Goal: Answer question/provide support

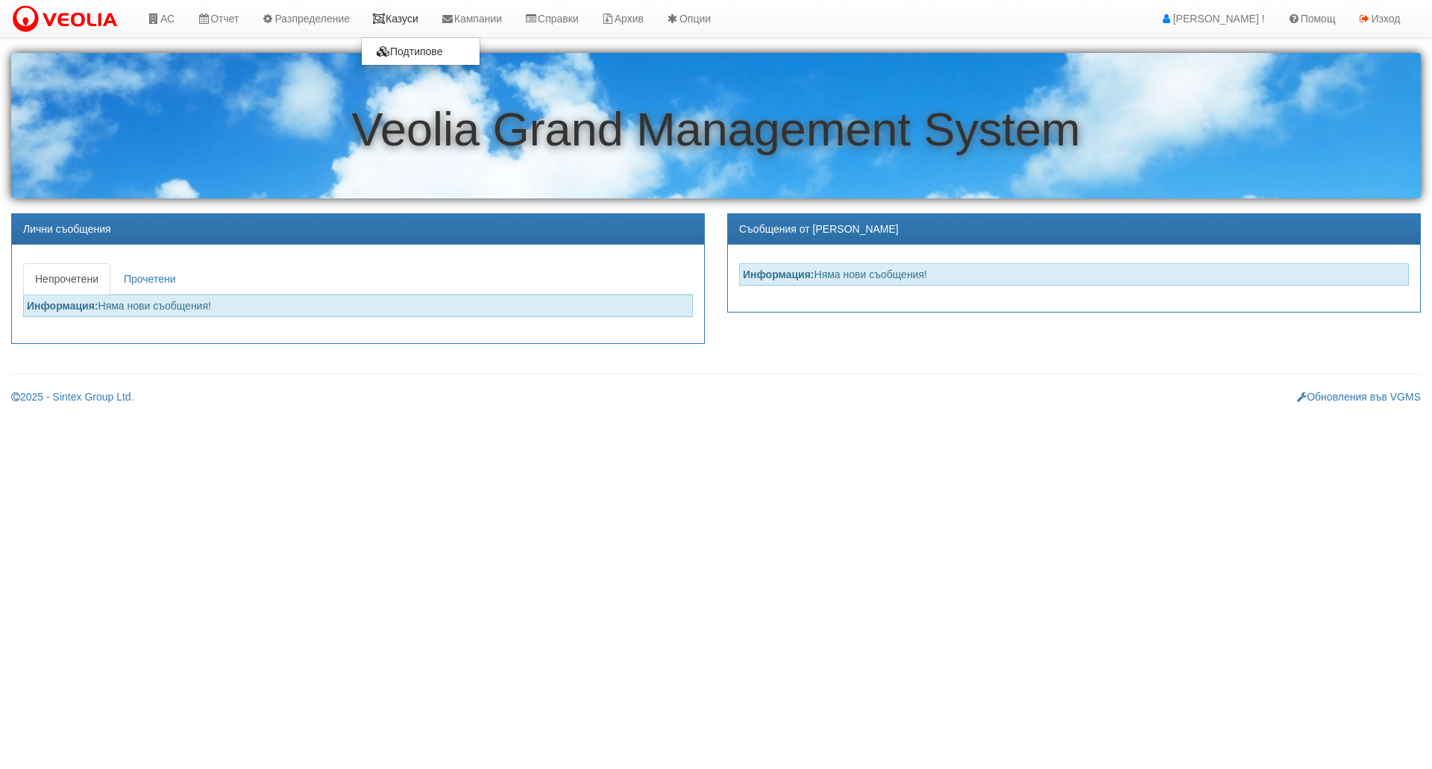
click at [409, 19] on link "Казуси" at bounding box center [395, 18] width 69 height 37
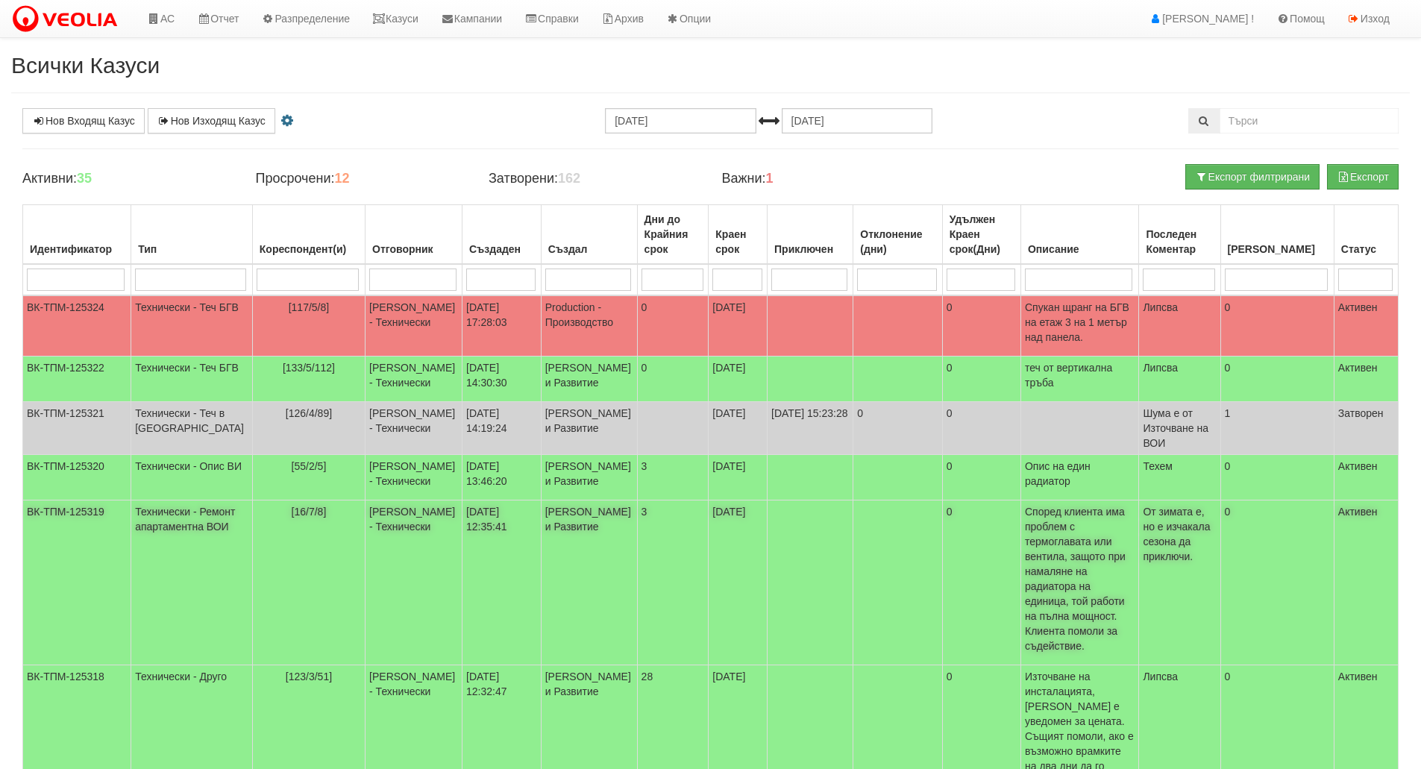
click at [252, 591] on td "[16/7/8]" at bounding box center [308, 582] width 113 height 165
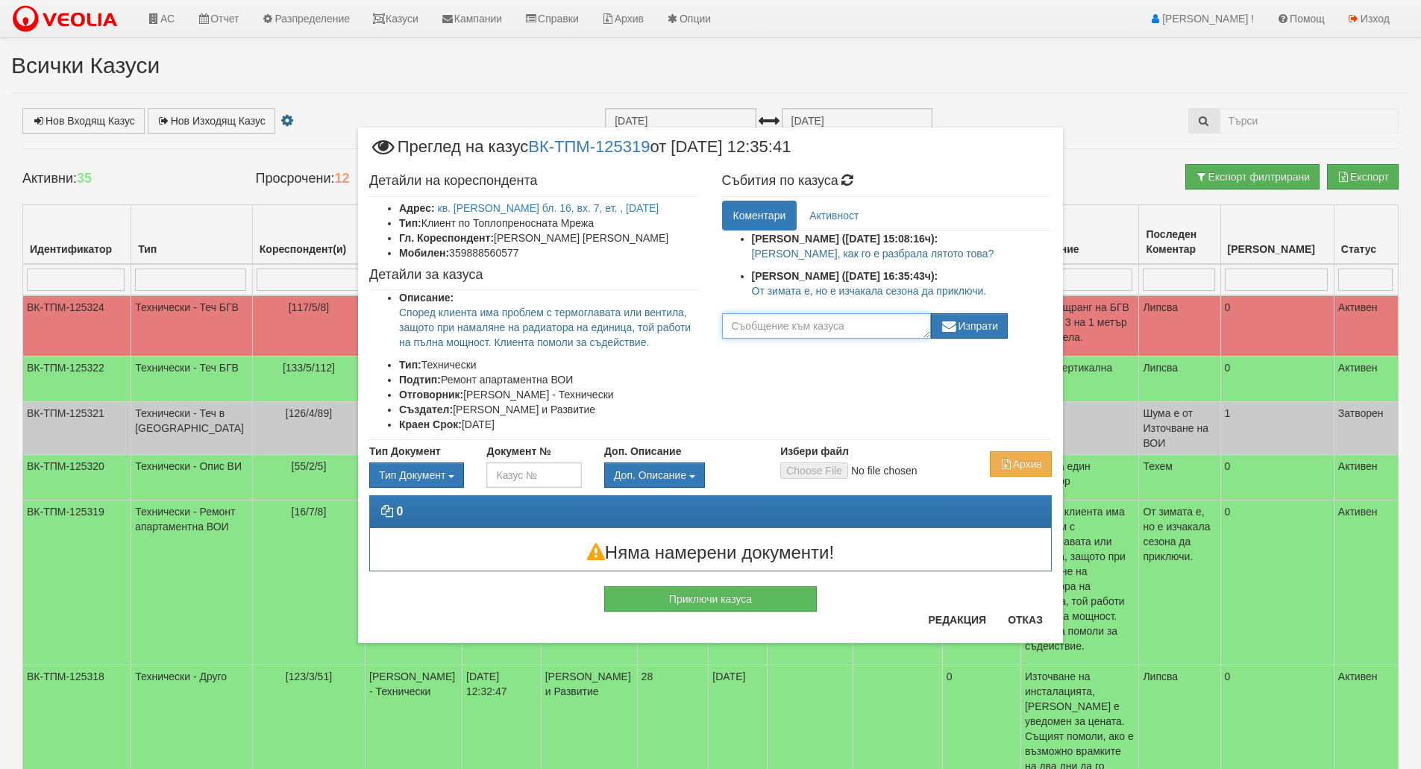
click at [846, 333] on textarea at bounding box center [826, 325] width 209 height 25
type textarea "Кой сезон? Летният ли?"
click at [986, 333] on button "Изпрати" at bounding box center [970, 325] width 78 height 25
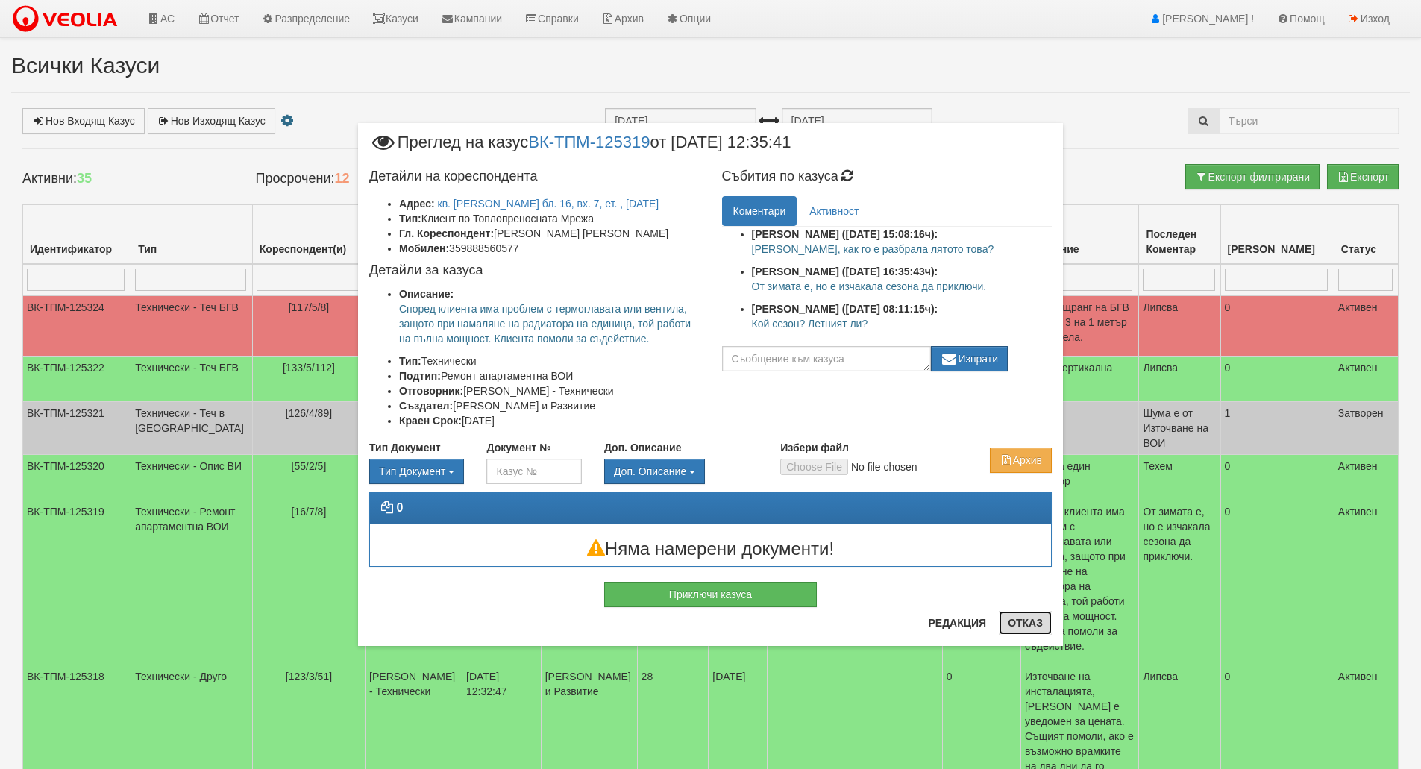
click at [1040, 614] on button "Отказ" at bounding box center [1025, 623] width 53 height 24
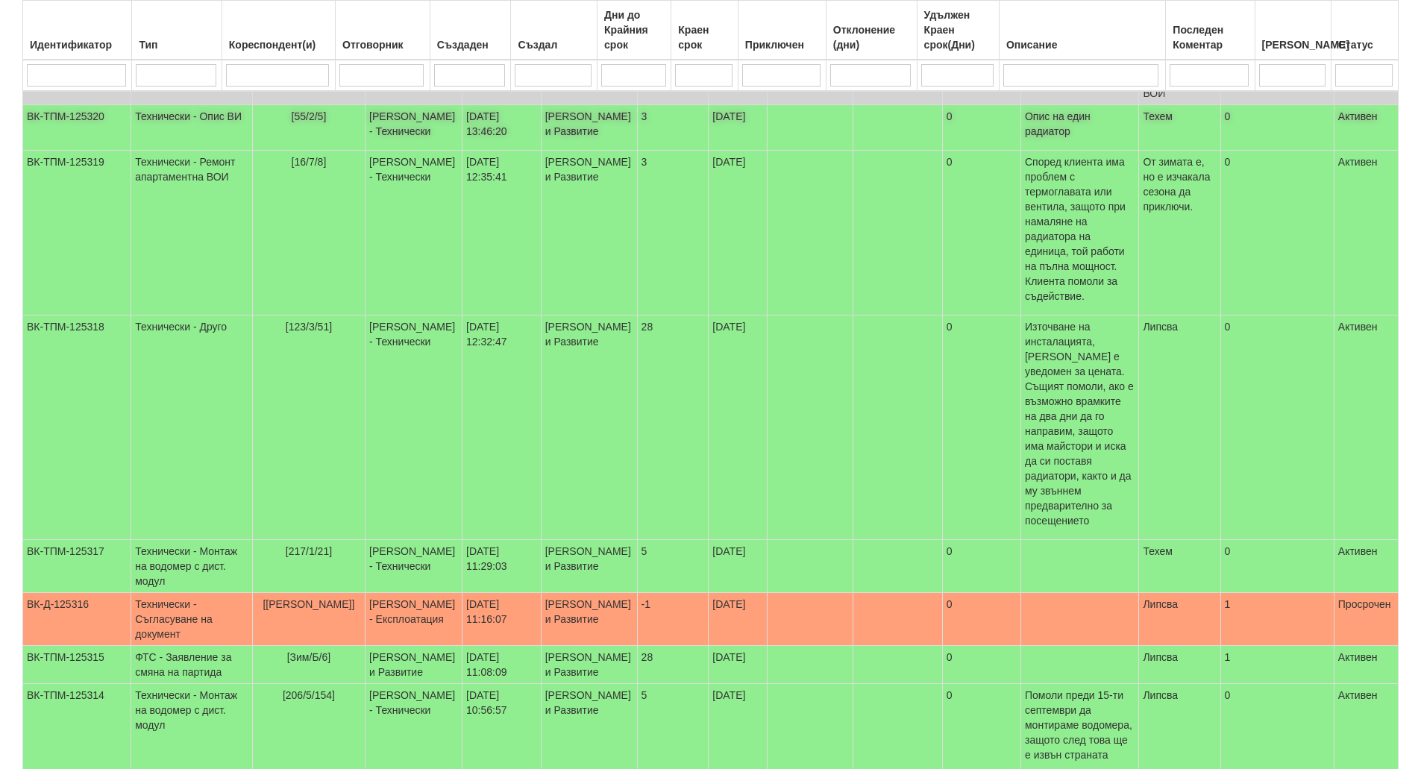
scroll to position [373, 0]
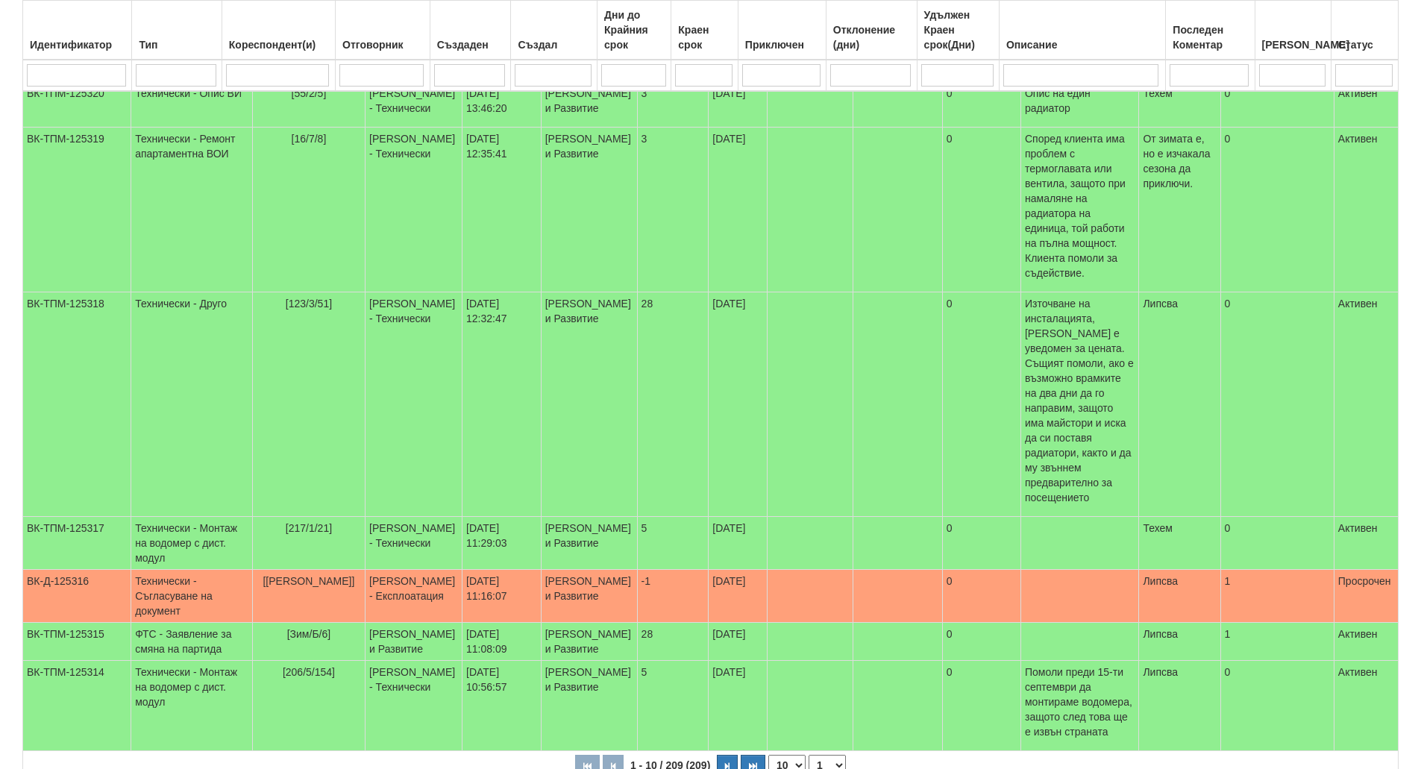
click at [195, 68] on input "search" at bounding box center [176, 75] width 80 height 22
type input "тех"
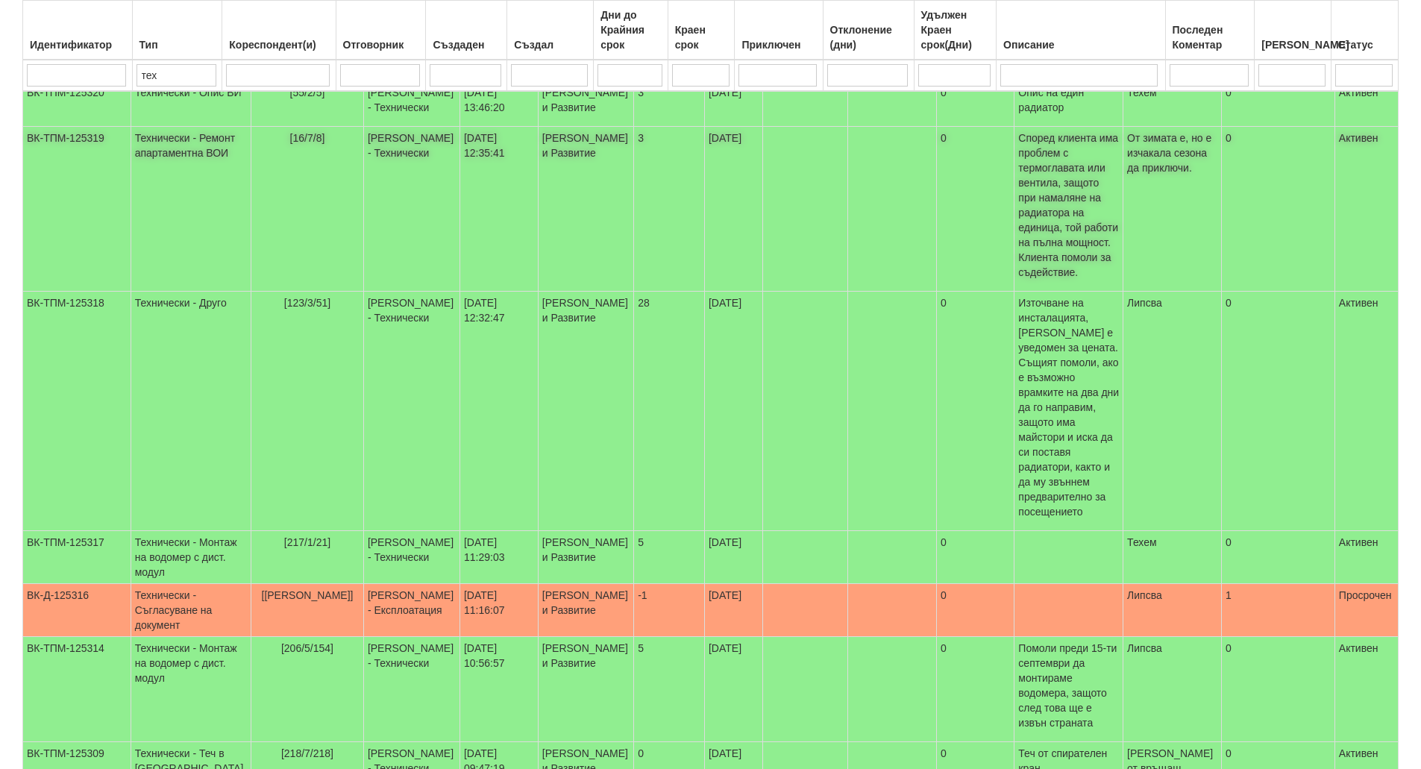
scroll to position [390, 0]
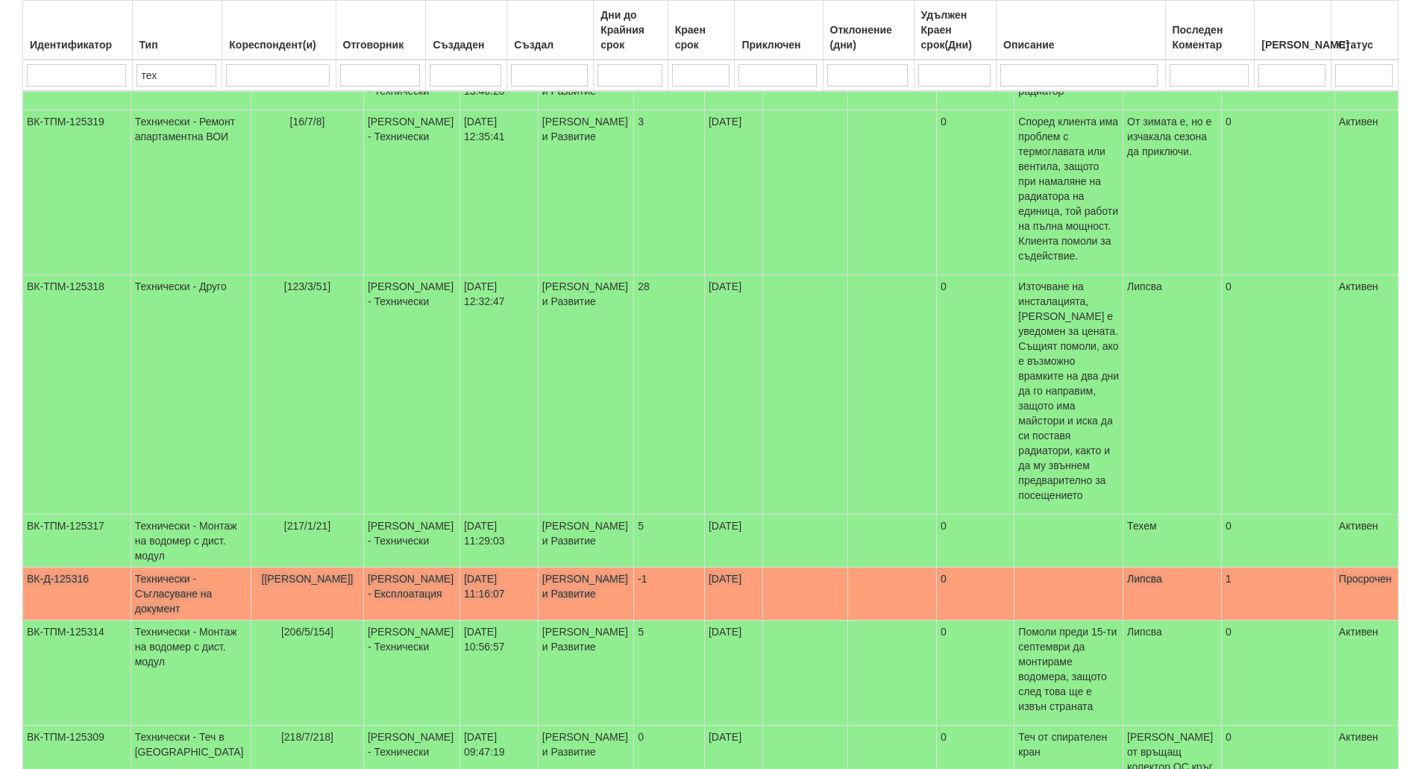
click at [293, 568] on td "[[PERSON_NAME]]" at bounding box center [307, 594] width 113 height 53
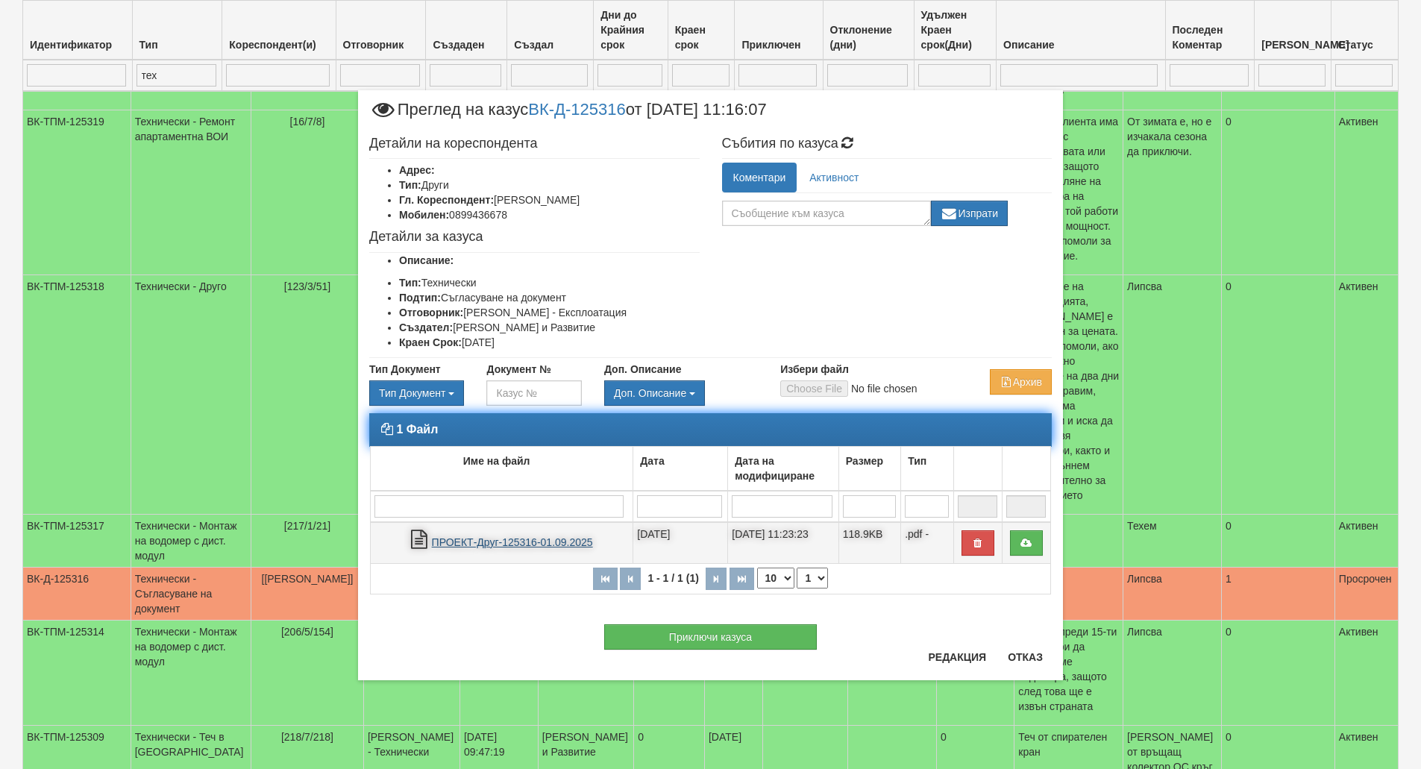
click at [514, 544] on link "ПРОЕКТ-Друг-125316-01.09.2025" at bounding box center [512, 542] width 161 height 12
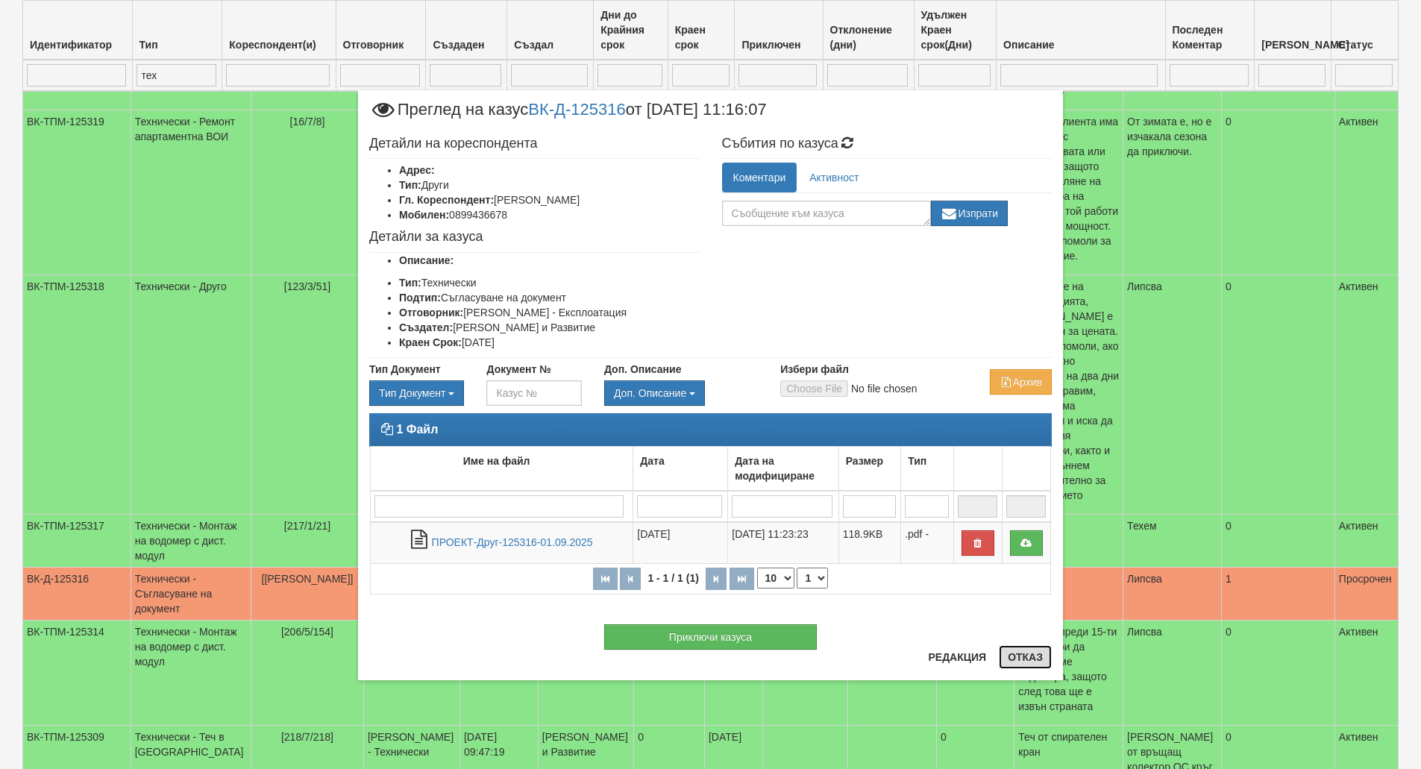
click at [1032, 664] on button "Отказ" at bounding box center [1025, 657] width 53 height 24
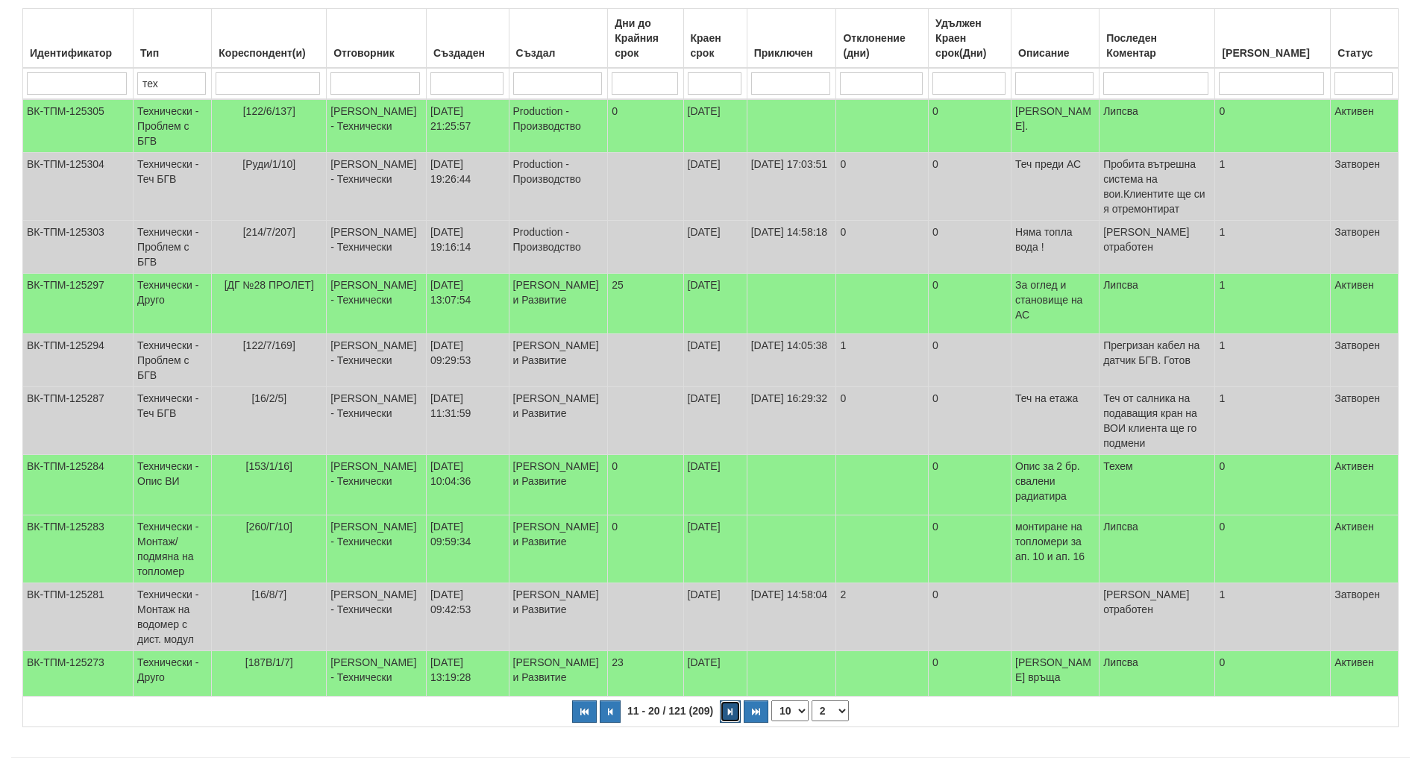
scroll to position [204, 0]
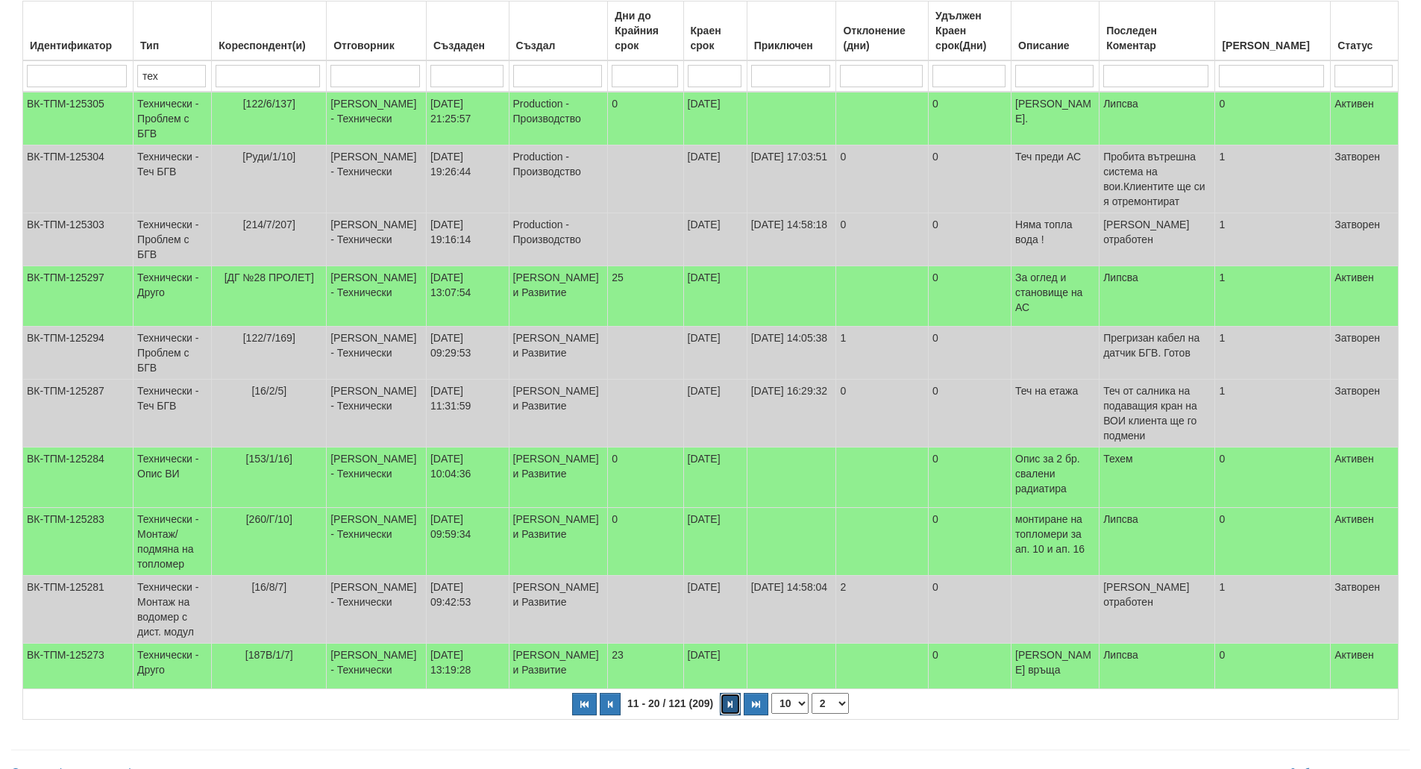
click at [726, 693] on button "button" at bounding box center [730, 704] width 21 height 22
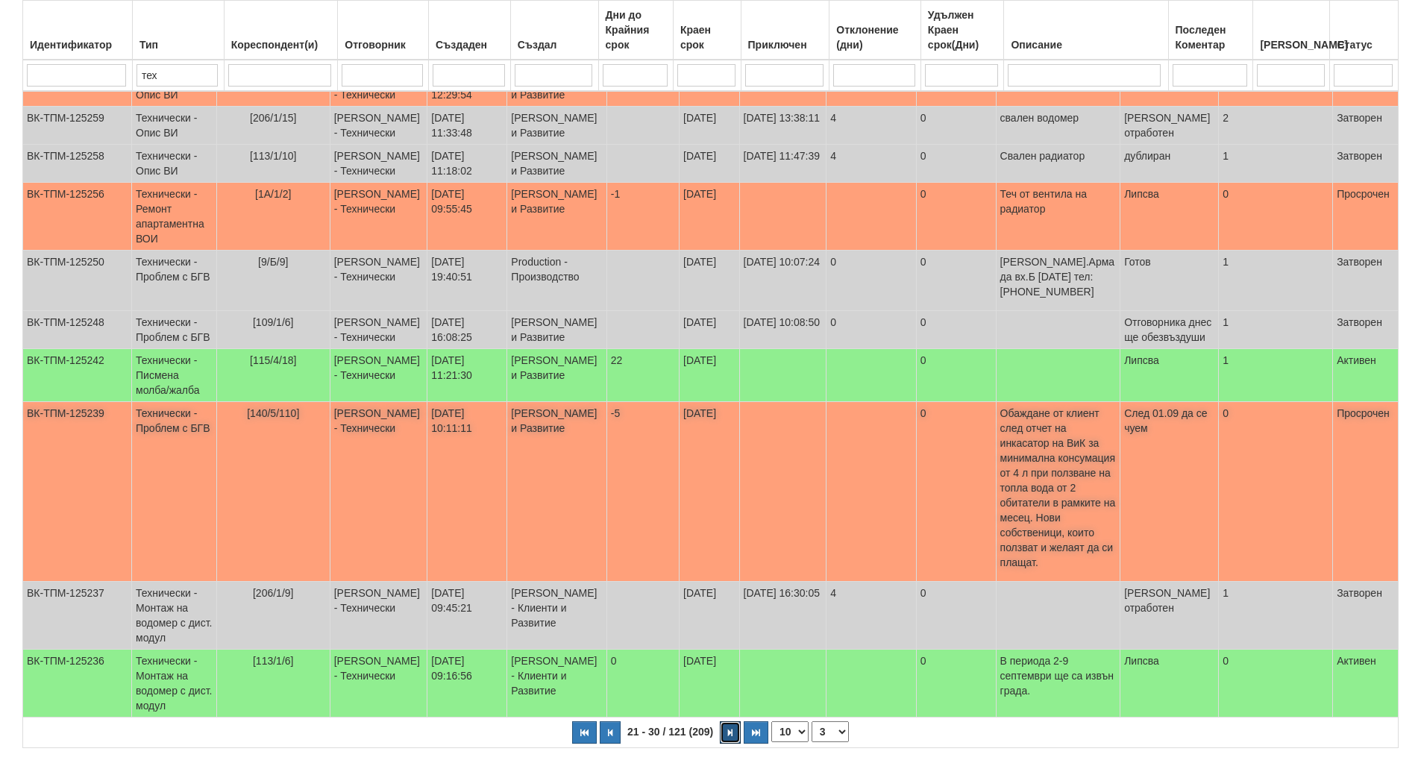
scroll to position [338, 0]
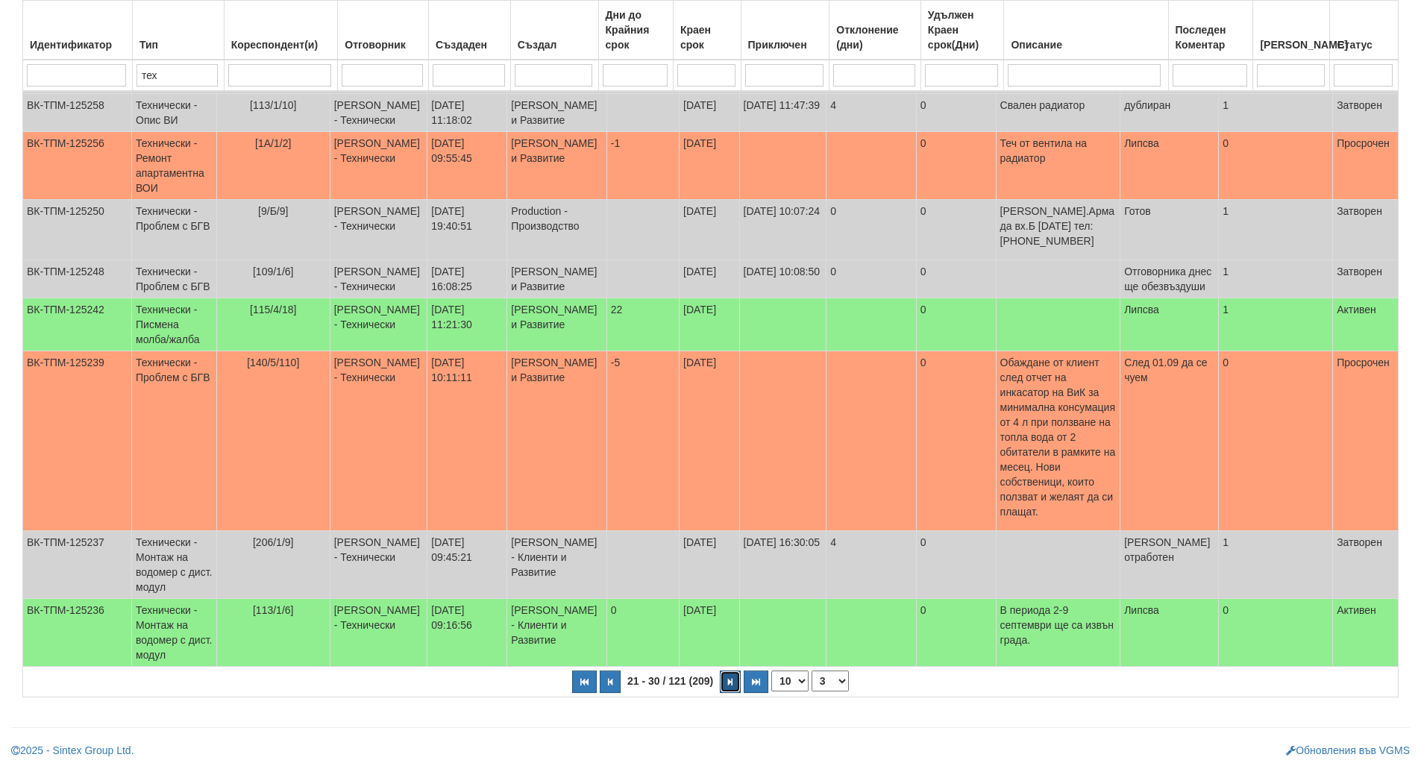
click at [729, 685] on icon "button" at bounding box center [730, 682] width 4 height 8
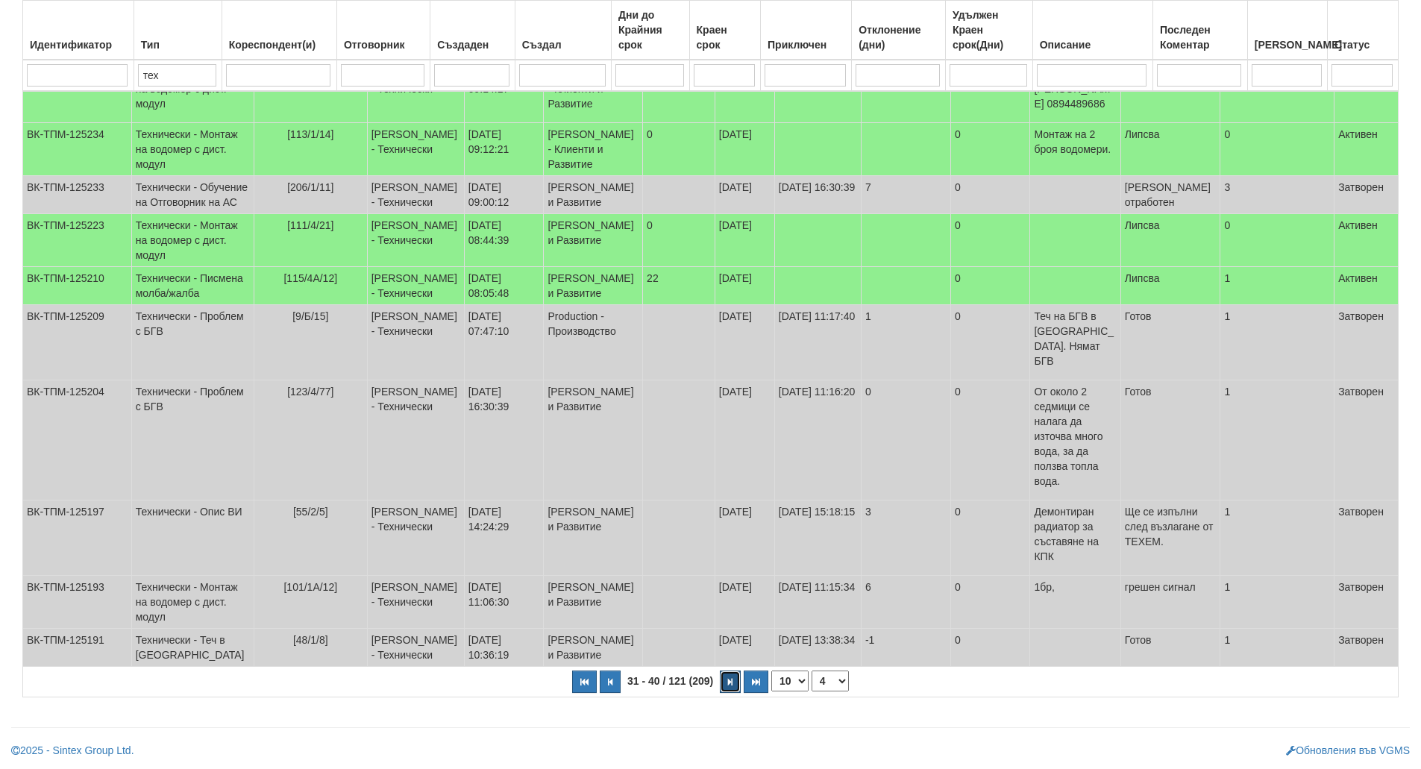
scroll to position [248, 0]
click at [735, 687] on button "button" at bounding box center [730, 682] width 21 height 22
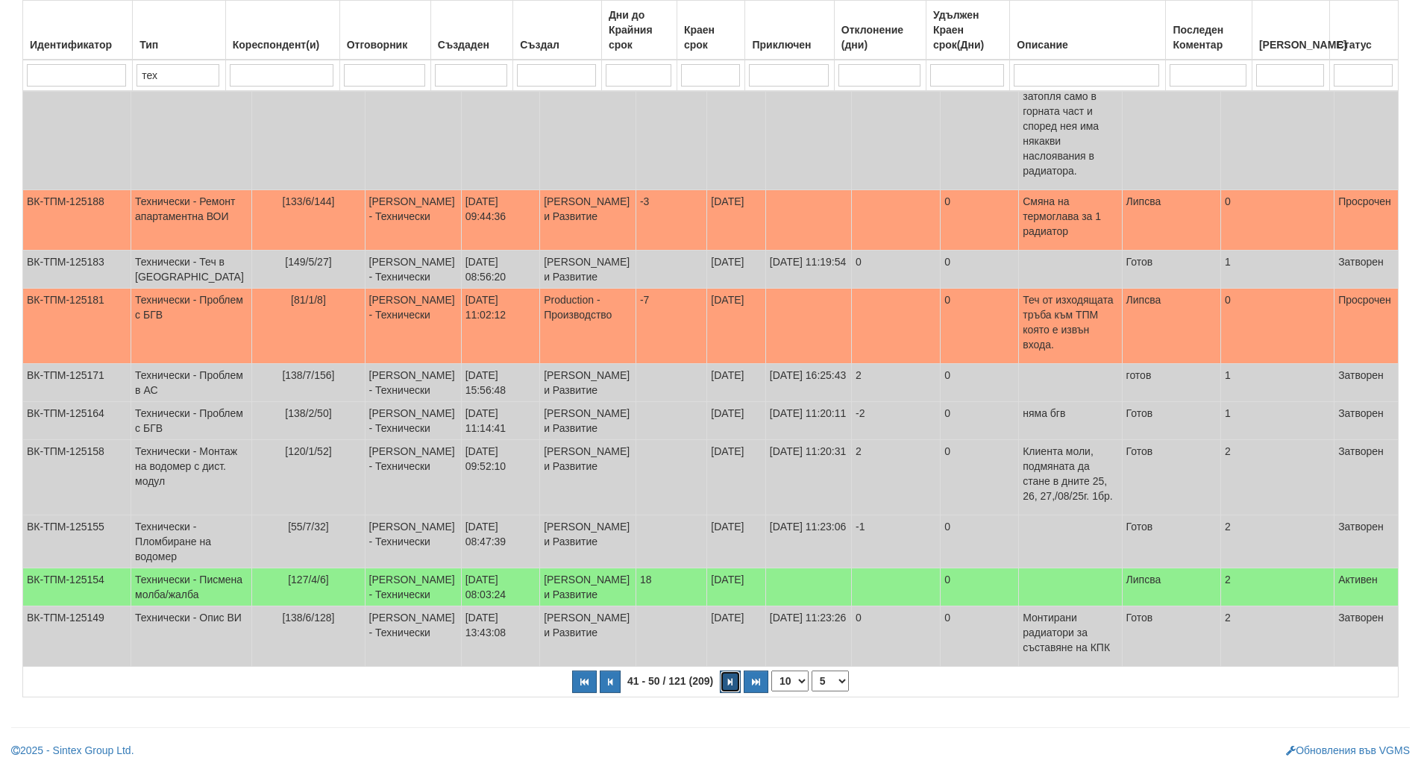
click at [735, 687] on button "button" at bounding box center [730, 682] width 21 height 22
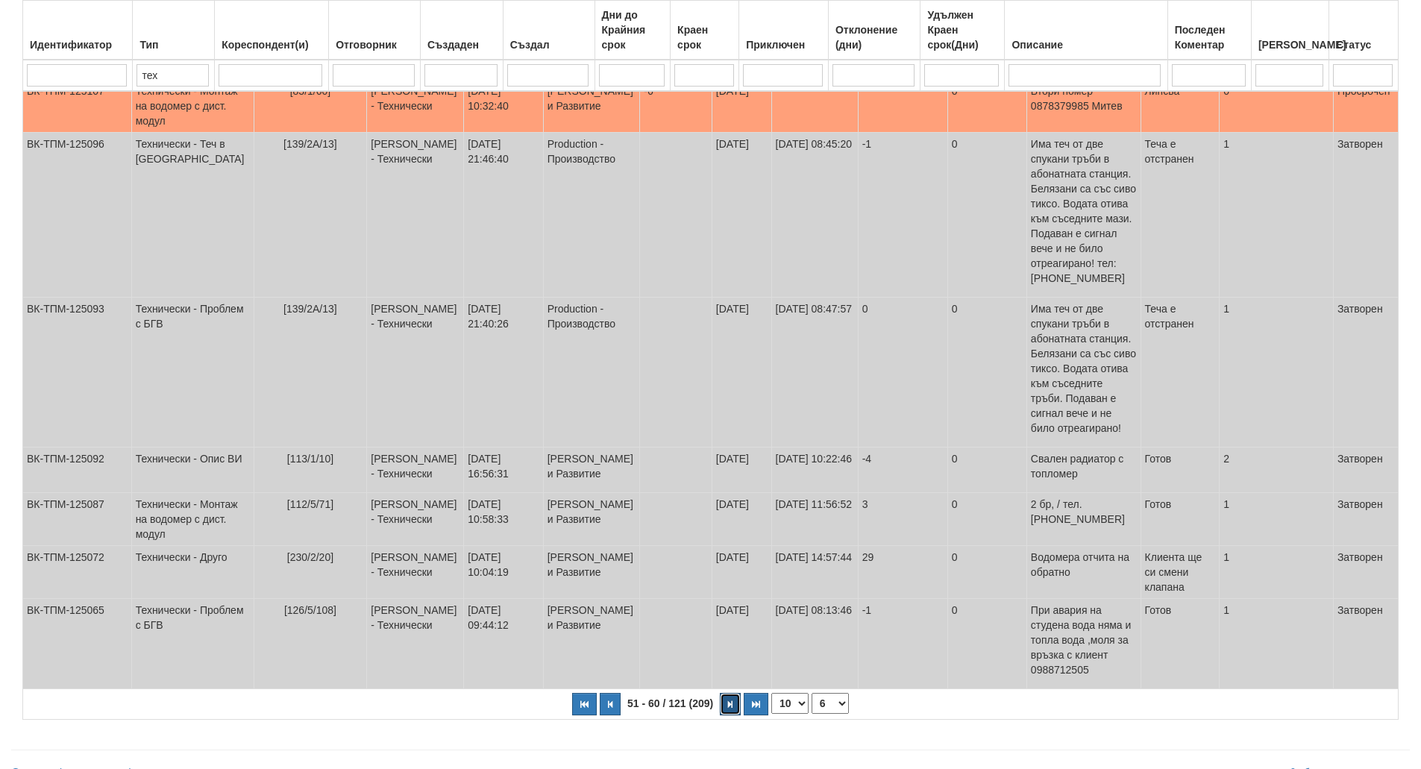
click at [732, 693] on button "button" at bounding box center [730, 704] width 21 height 22
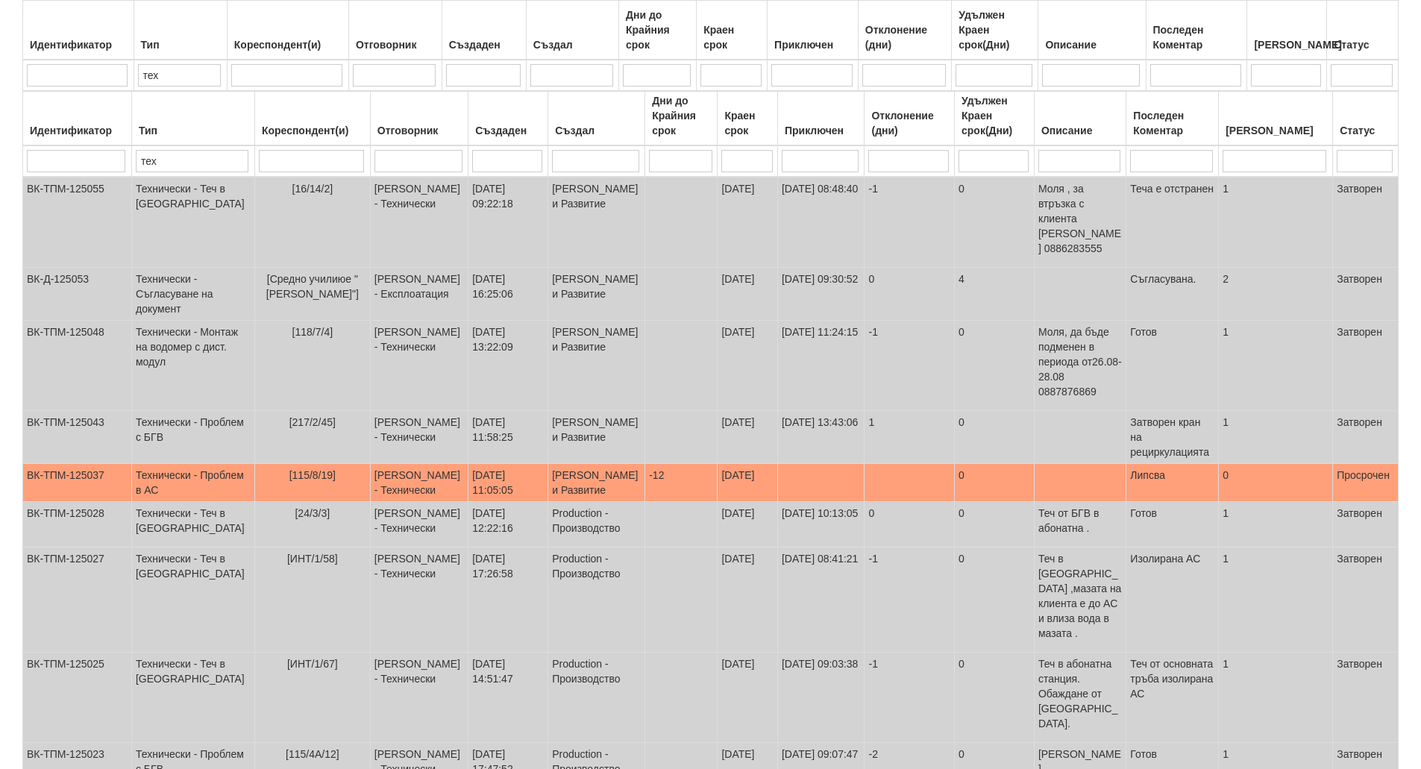
scroll to position [211, 0]
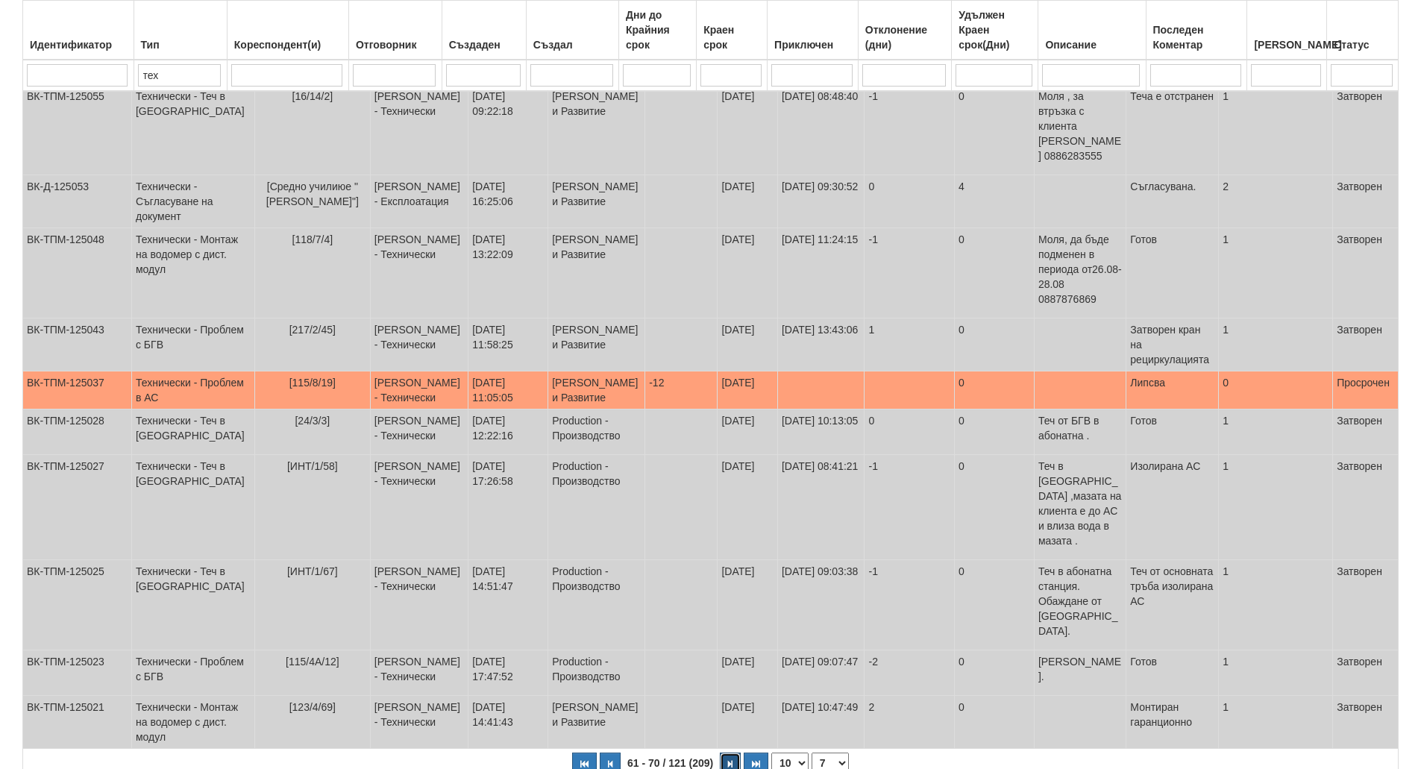
click at [732, 753] on button "button" at bounding box center [730, 764] width 21 height 22
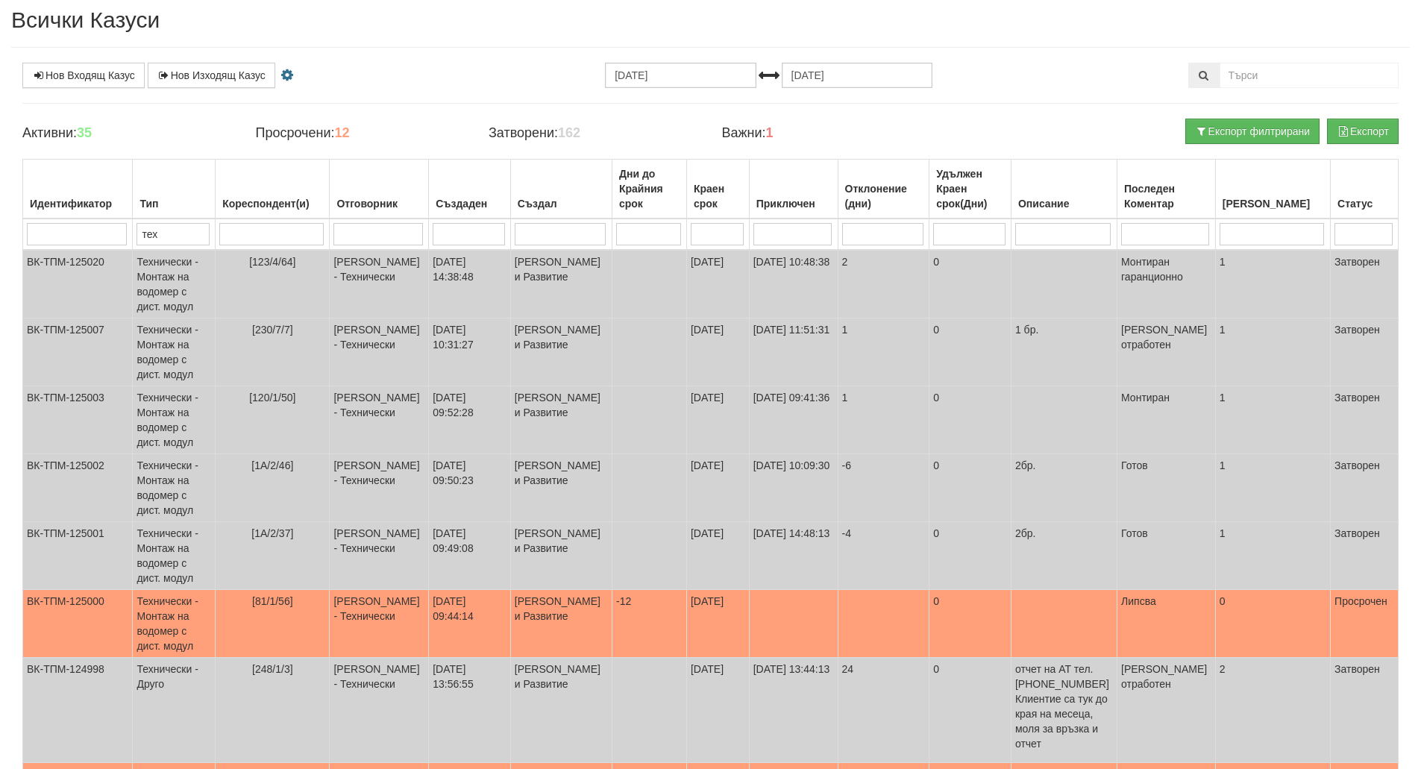
scroll to position [0, 0]
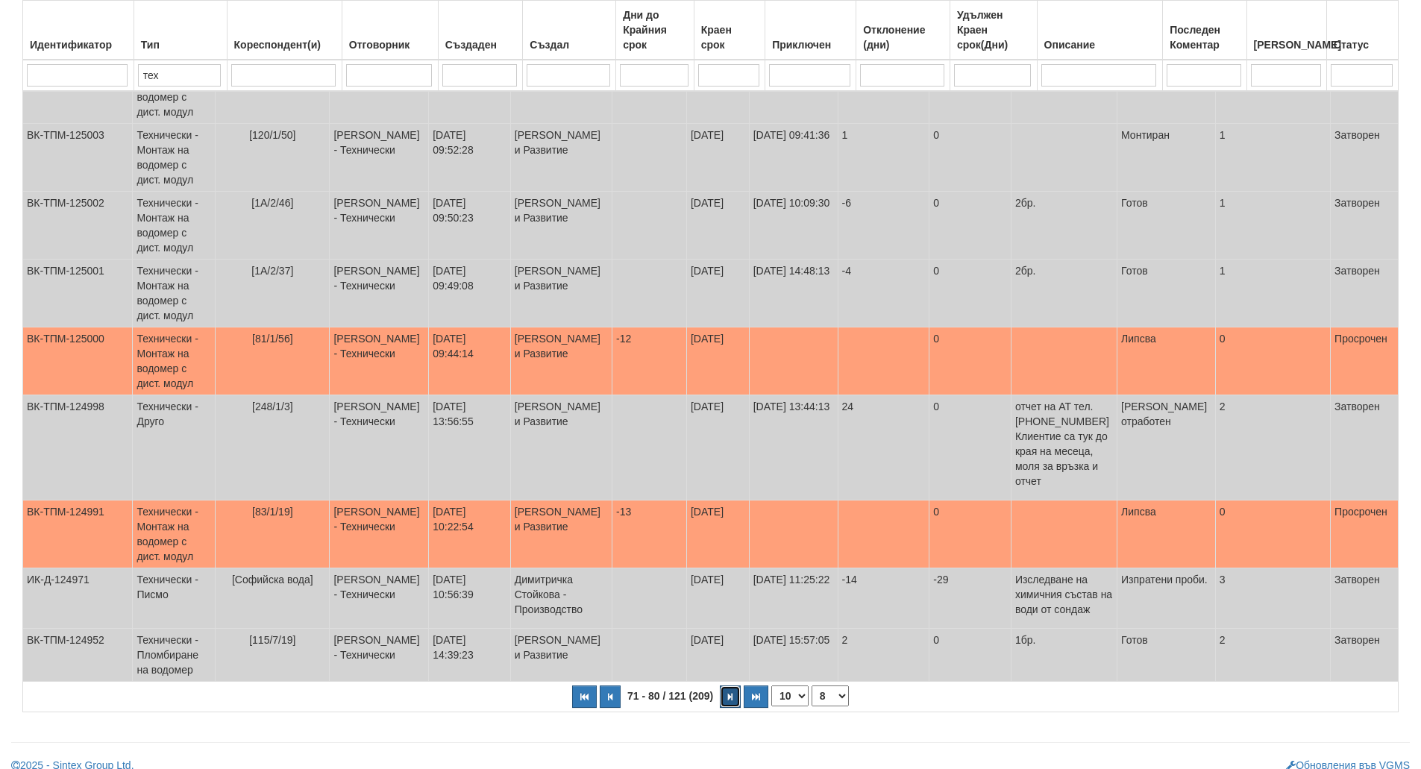
click at [732, 688] on button "button" at bounding box center [730, 696] width 21 height 22
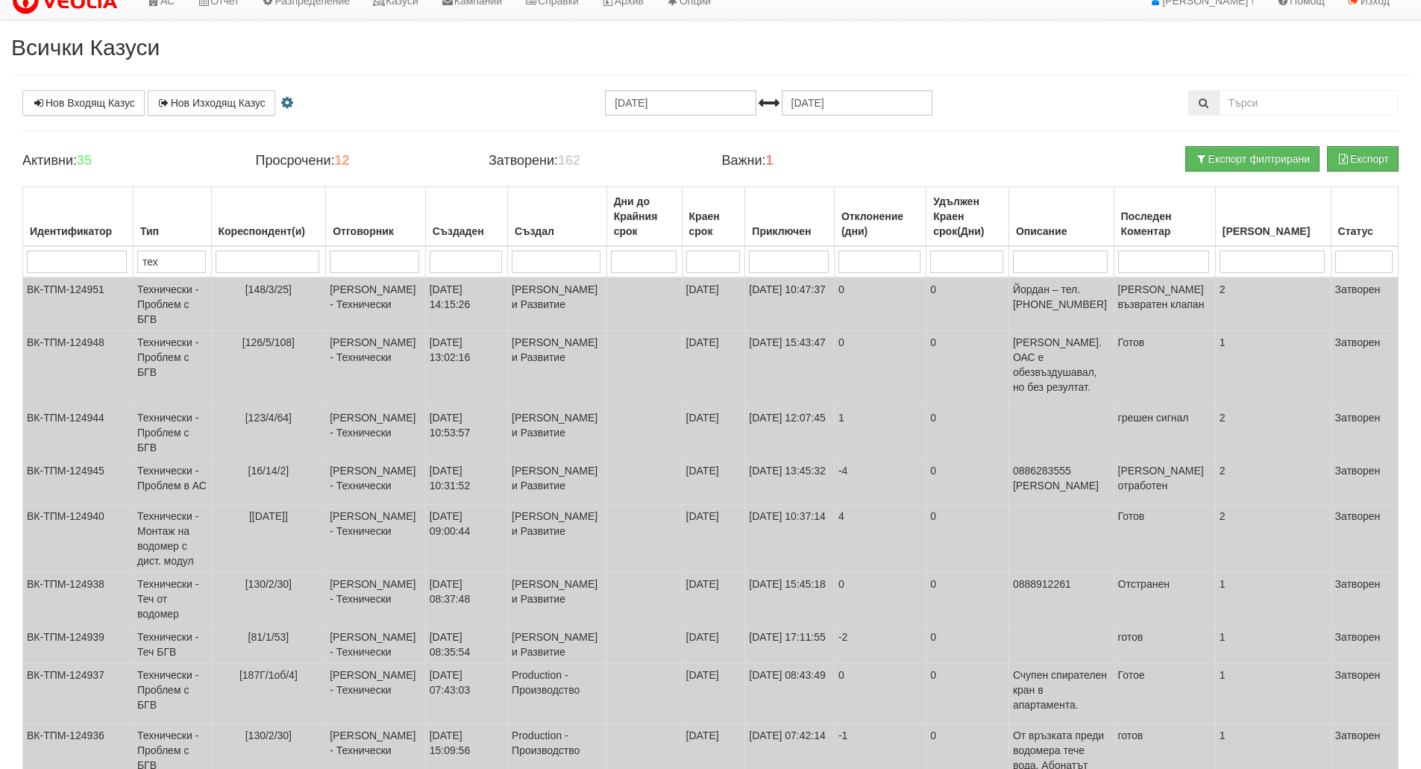
scroll to position [196, 0]
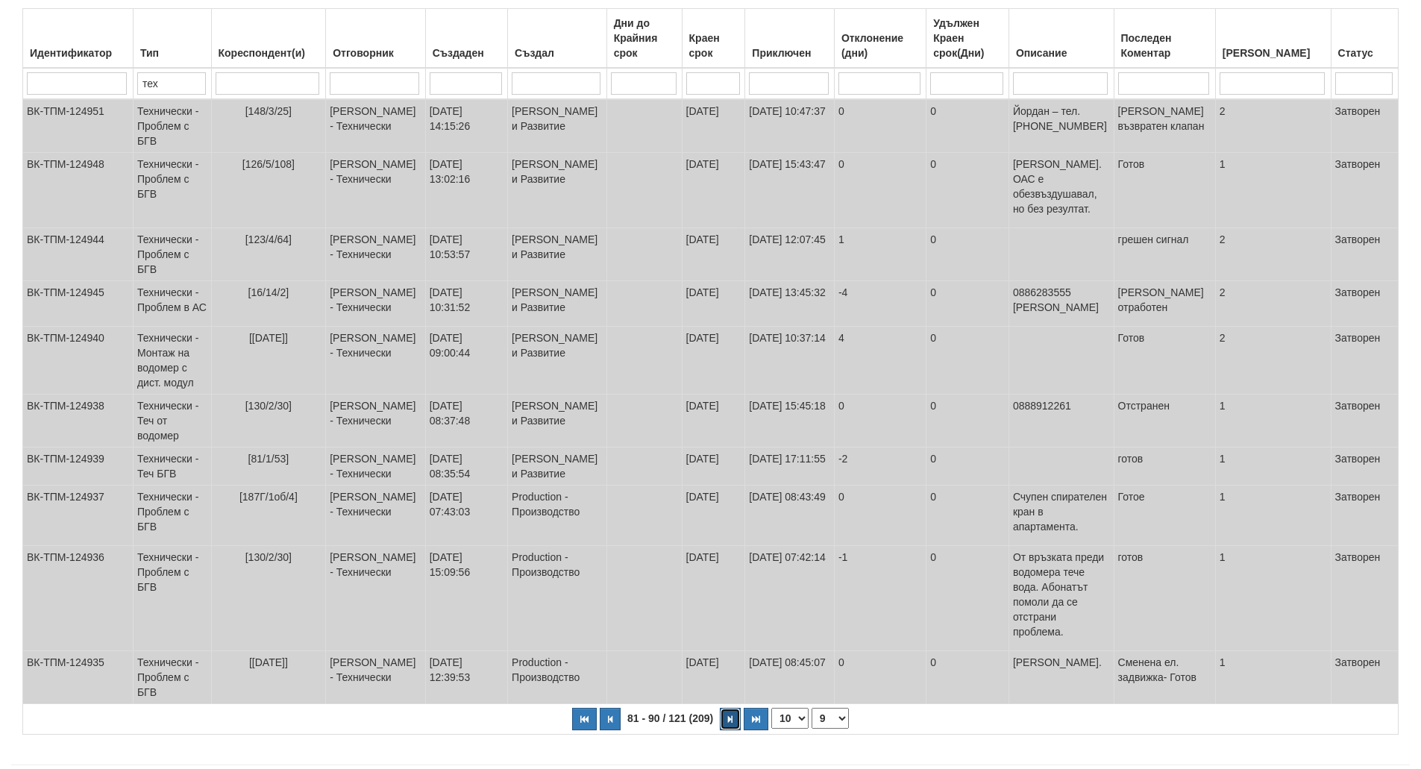
click at [732, 708] on button "button" at bounding box center [730, 719] width 21 height 22
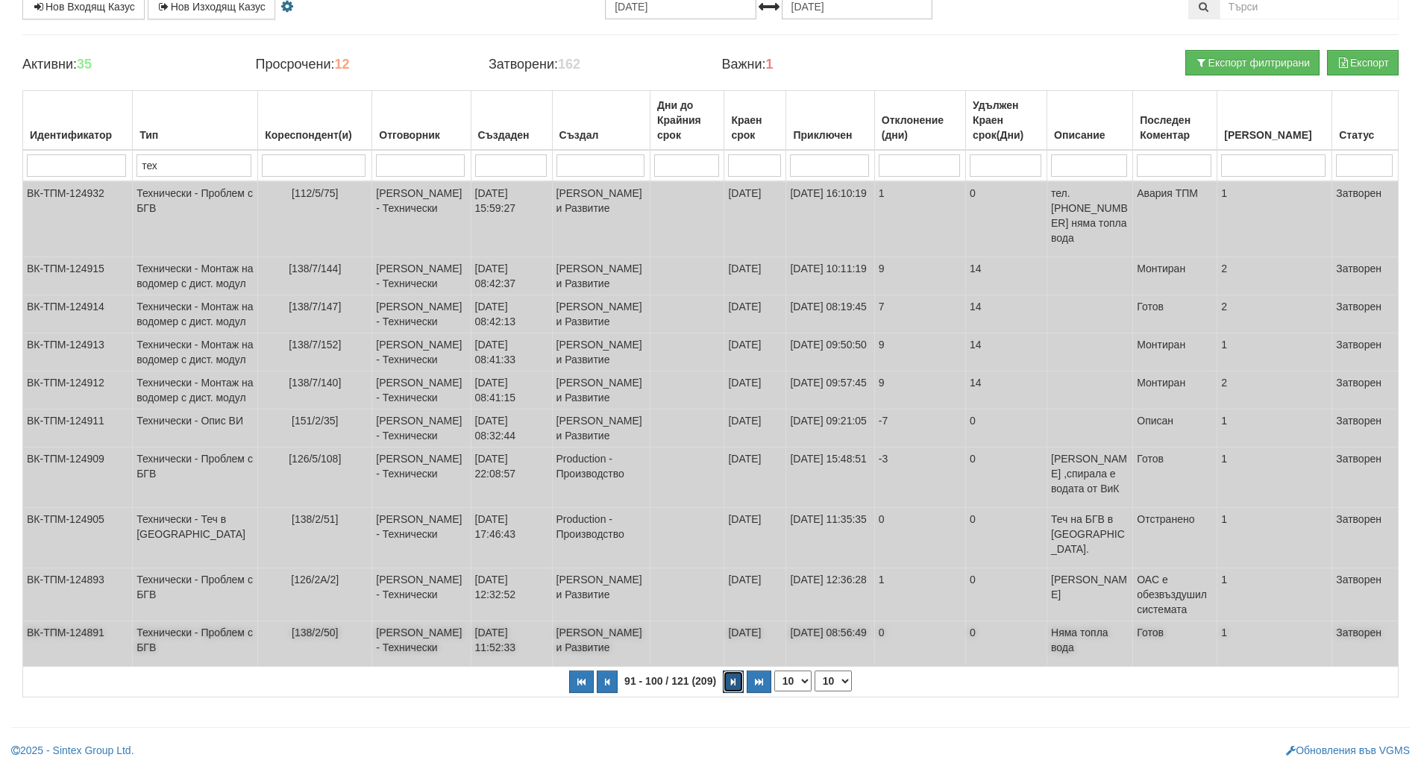
scroll to position [211, 0]
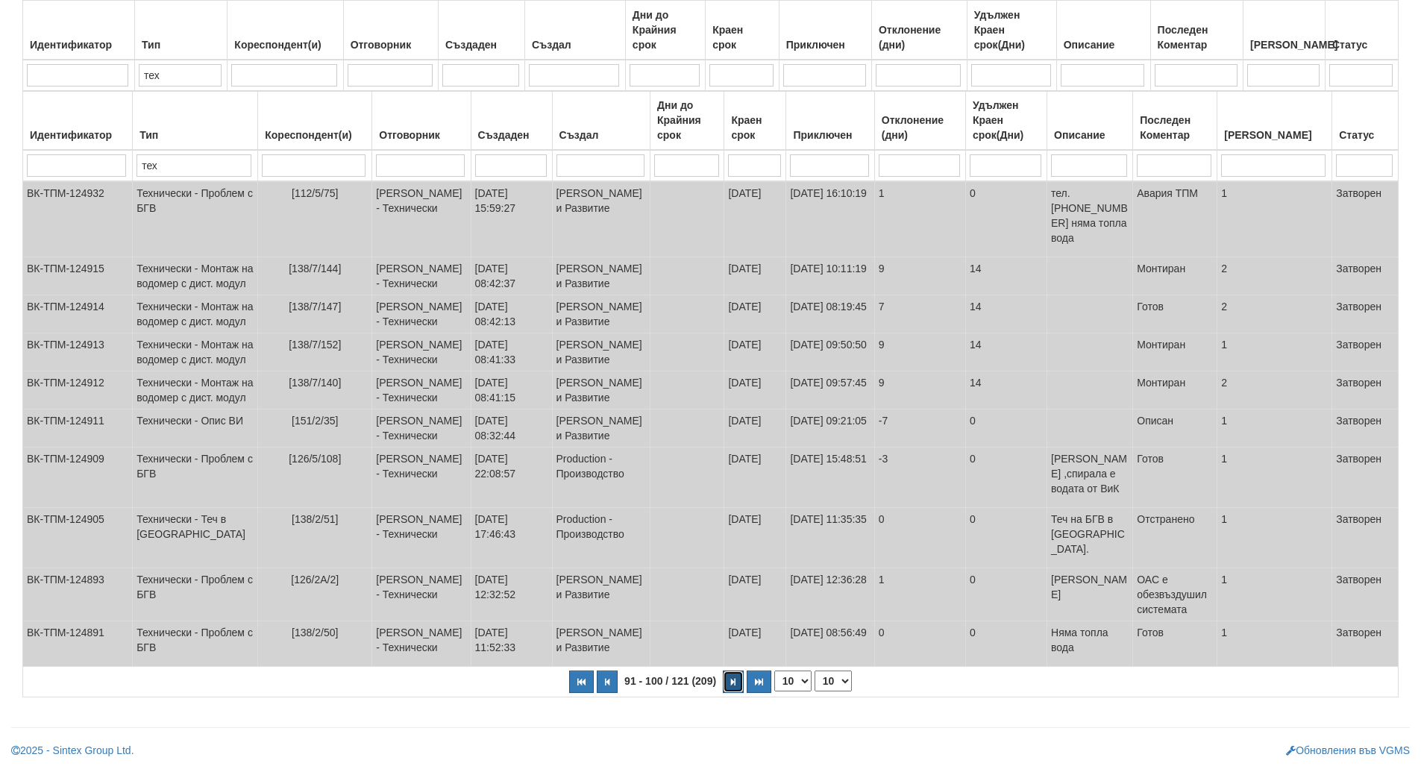
click at [730, 688] on button "button" at bounding box center [733, 682] width 21 height 22
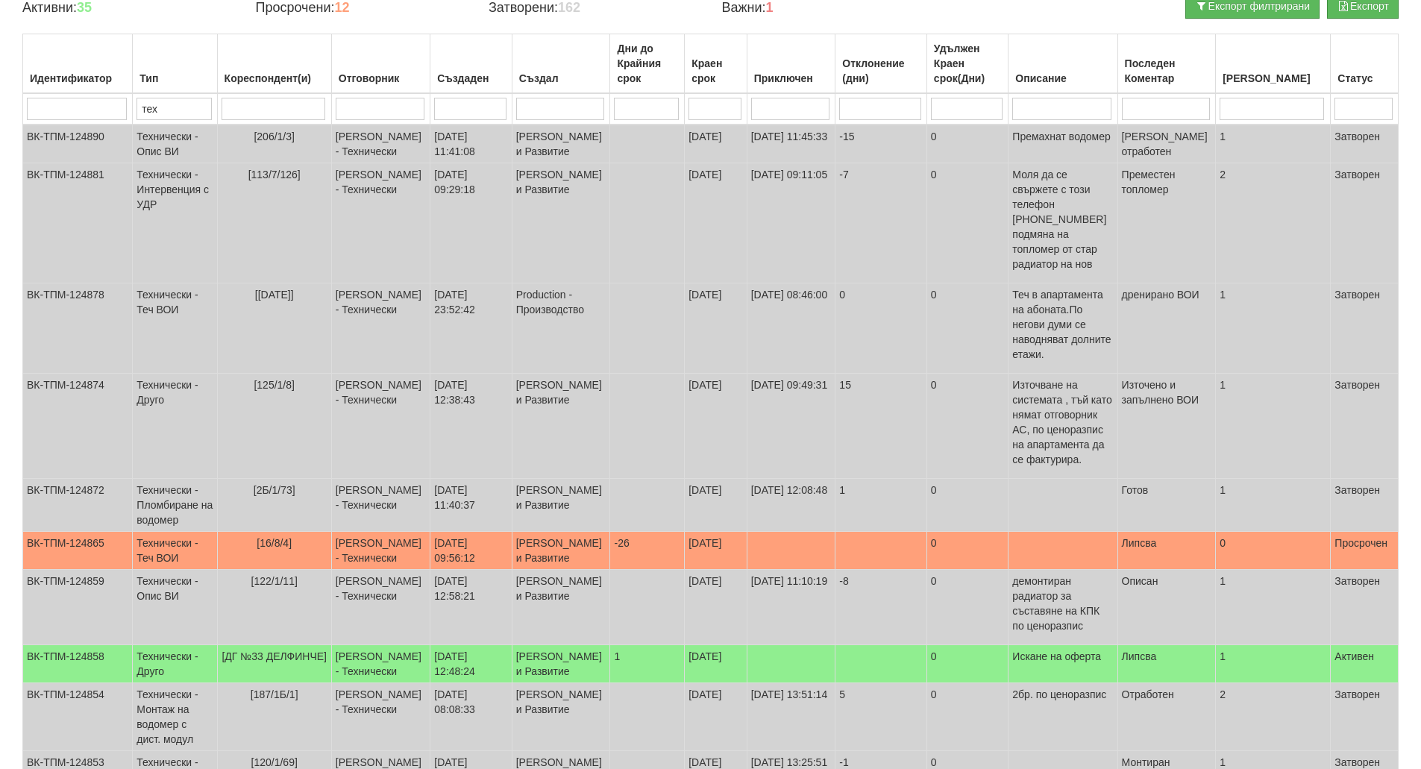
scroll to position [308, 0]
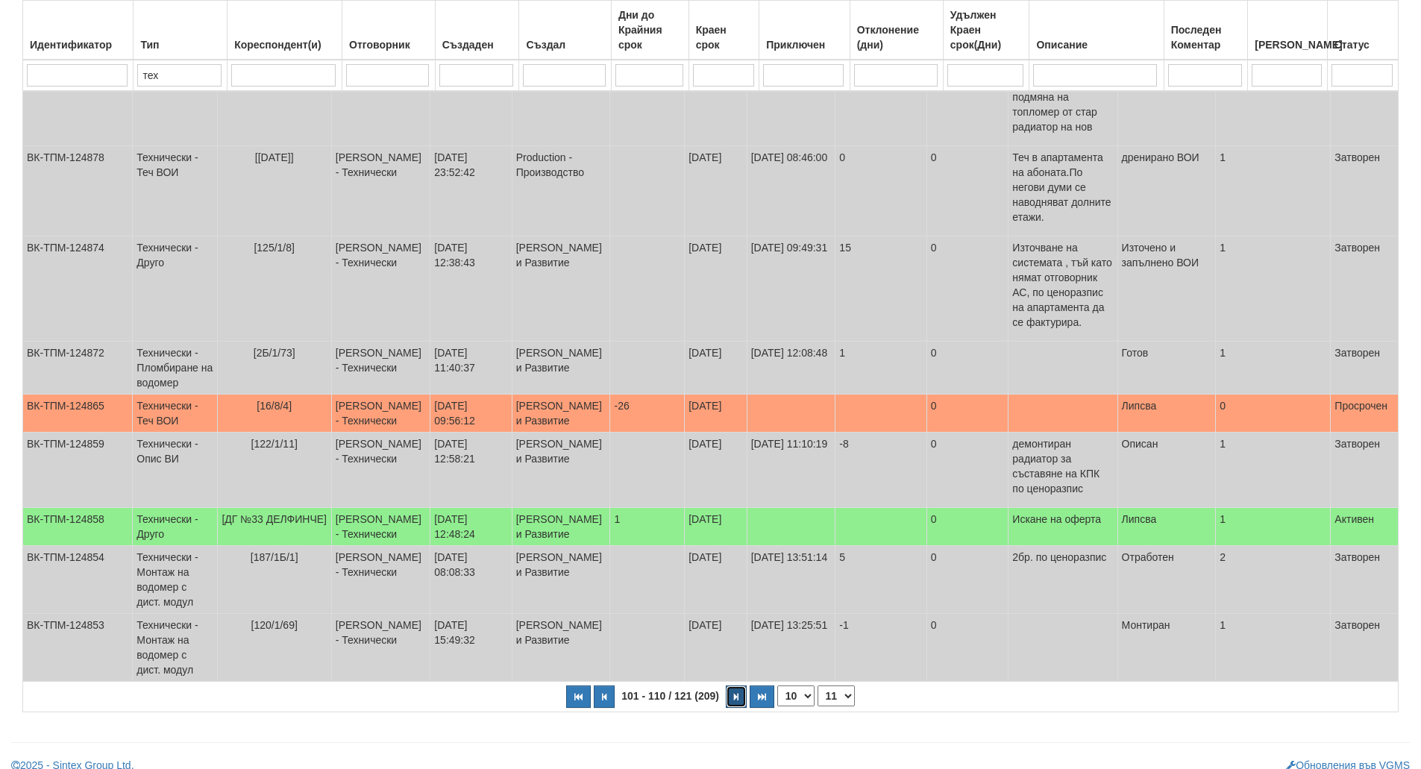
click at [730, 688] on button "button" at bounding box center [736, 696] width 21 height 22
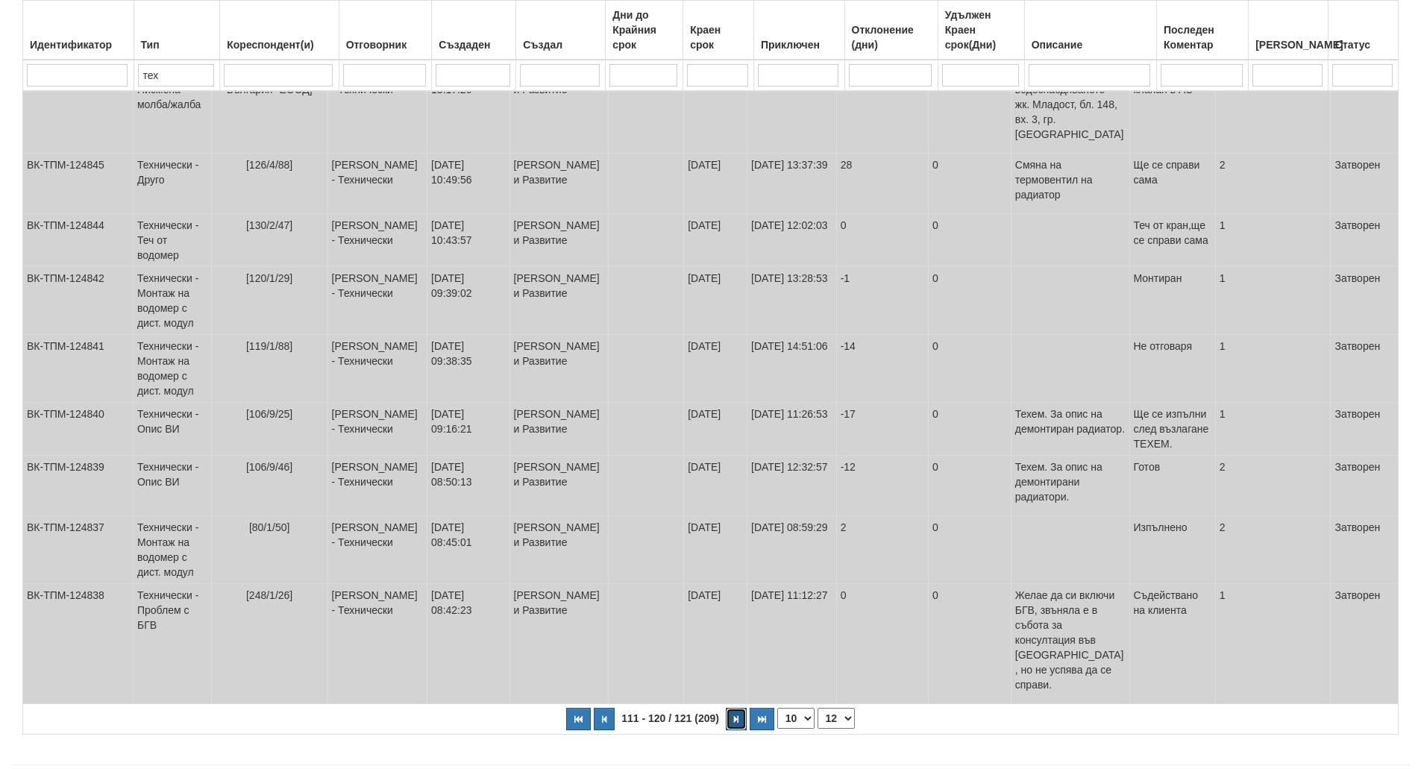
click at [731, 708] on button "button" at bounding box center [736, 719] width 21 height 22
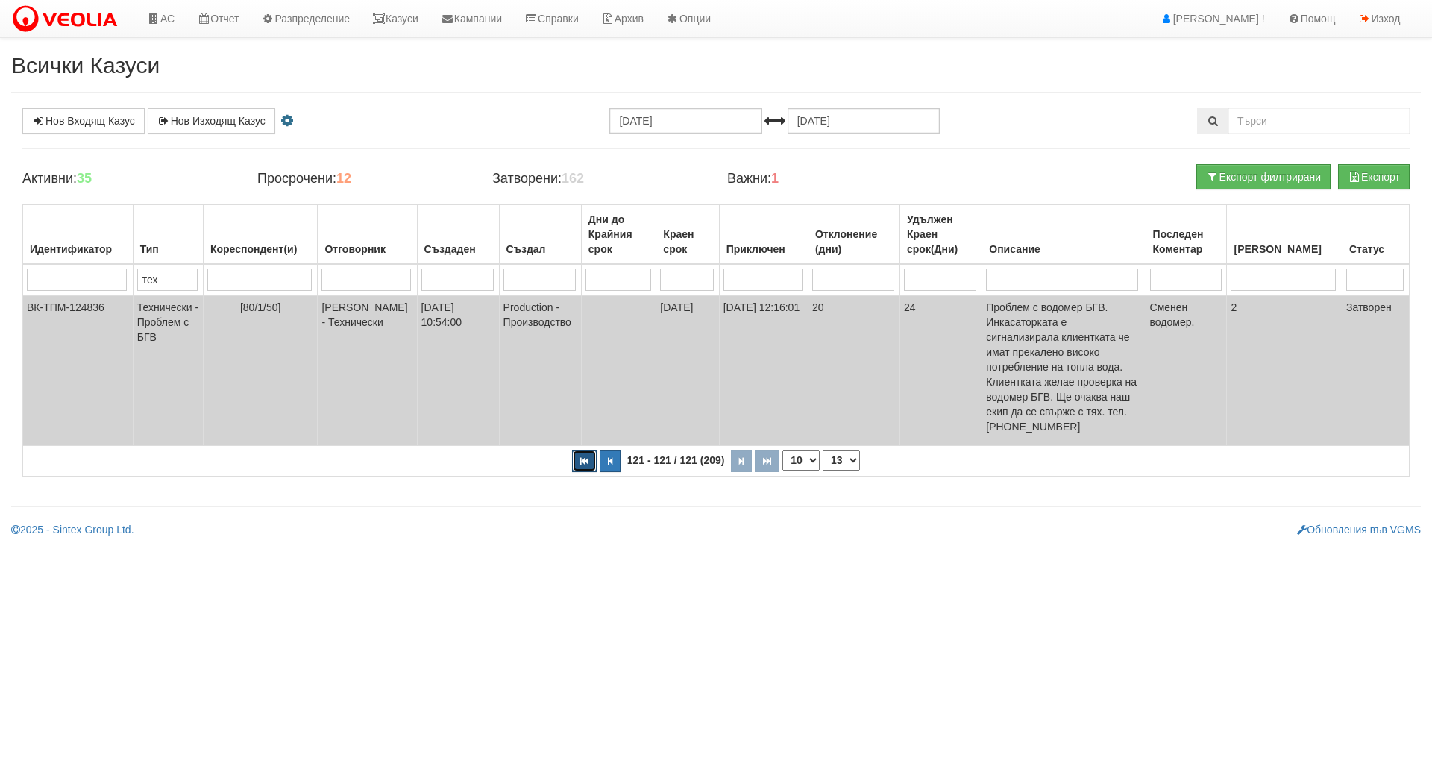
click at [579, 450] on button "button" at bounding box center [584, 461] width 25 height 22
select select "1"
